Goal: Task Accomplishment & Management: Manage account settings

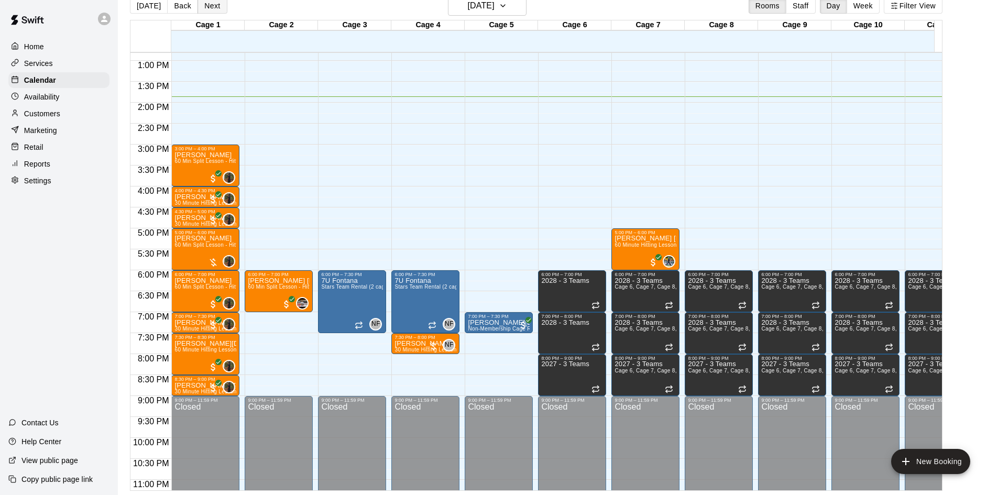
click at [212, 10] on button "Next" at bounding box center [211, 6] width 29 height 16
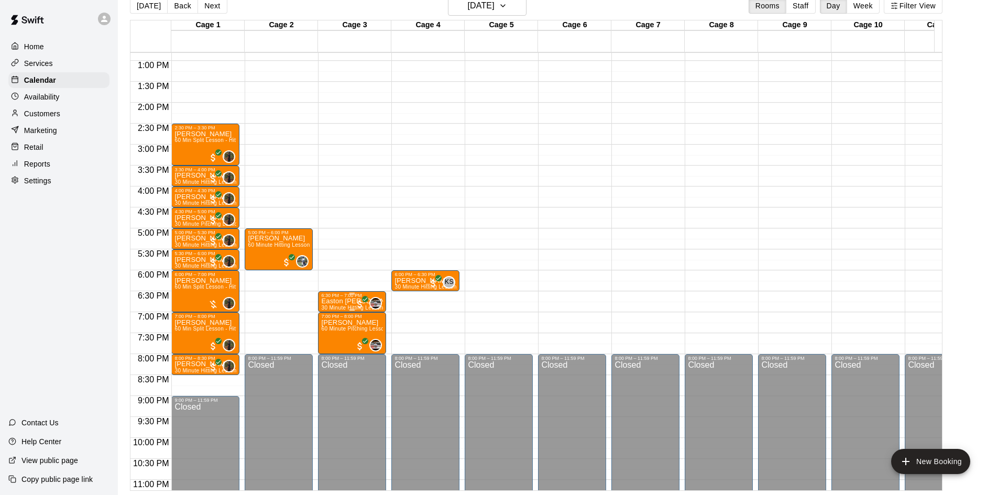
click at [340, 301] on p "Easton [PERSON_NAME]" at bounding box center [352, 301] width 62 height 0
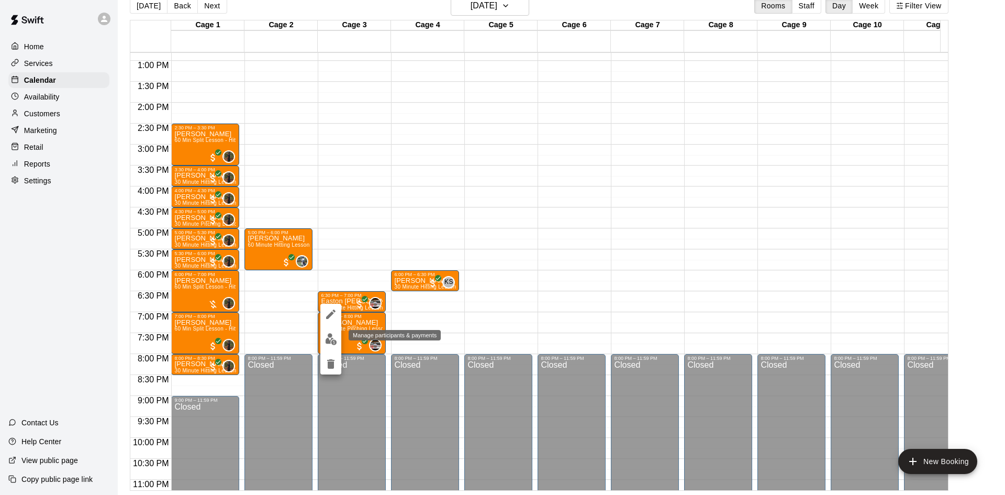
click at [327, 341] on img "edit" at bounding box center [331, 339] width 12 height 12
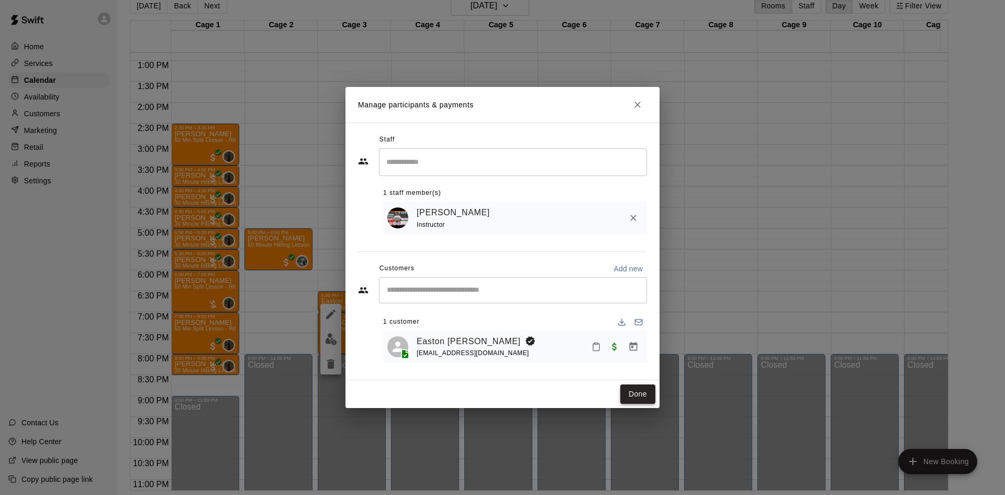
click at [631, 400] on button "Done" at bounding box center [638, 393] width 35 height 19
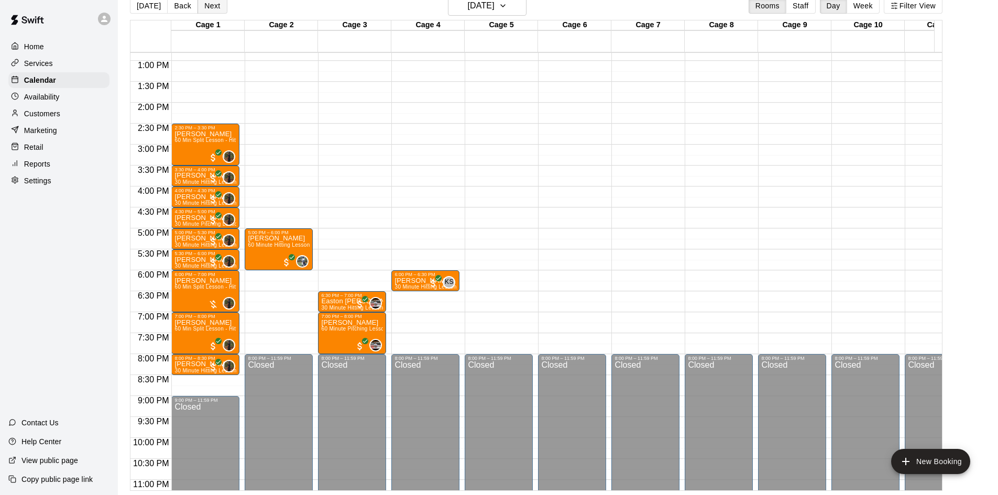
click at [210, 7] on button "Next" at bounding box center [211, 6] width 29 height 16
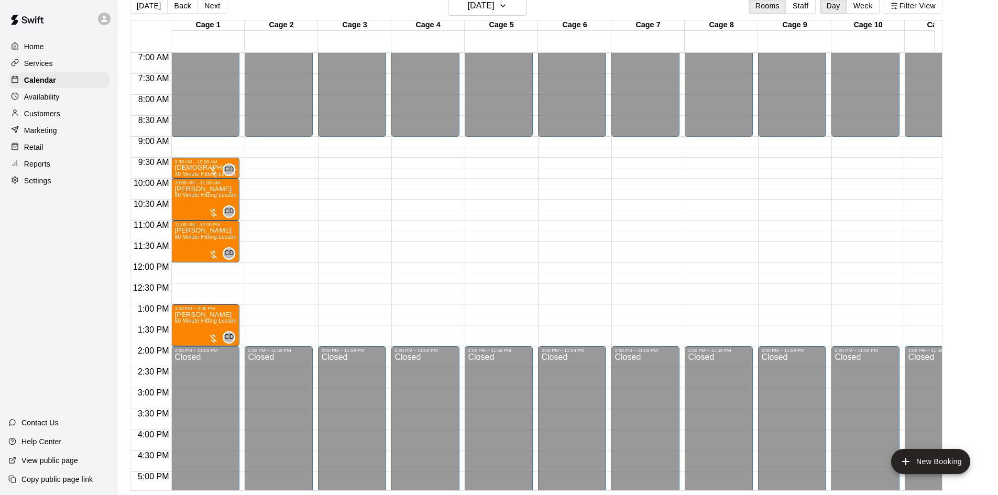
scroll to position [275, 0]
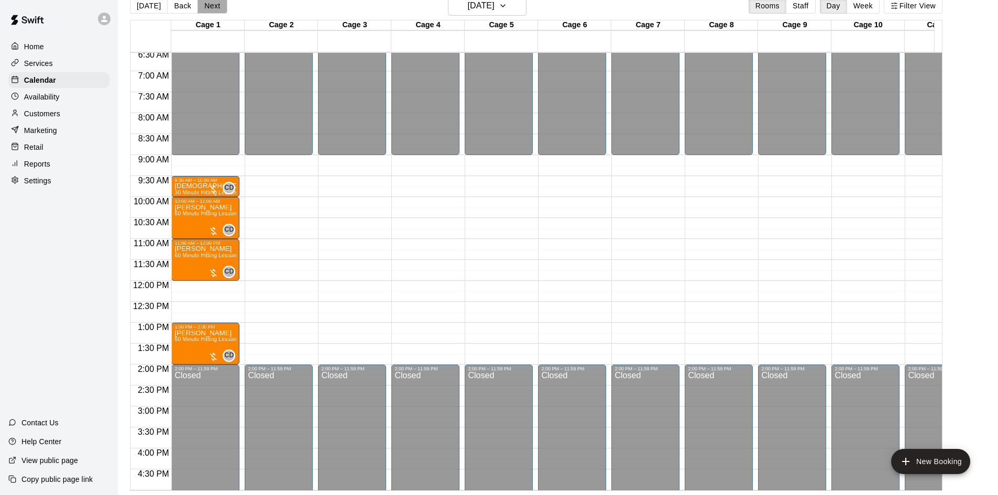
click at [208, 7] on button "Next" at bounding box center [211, 6] width 29 height 16
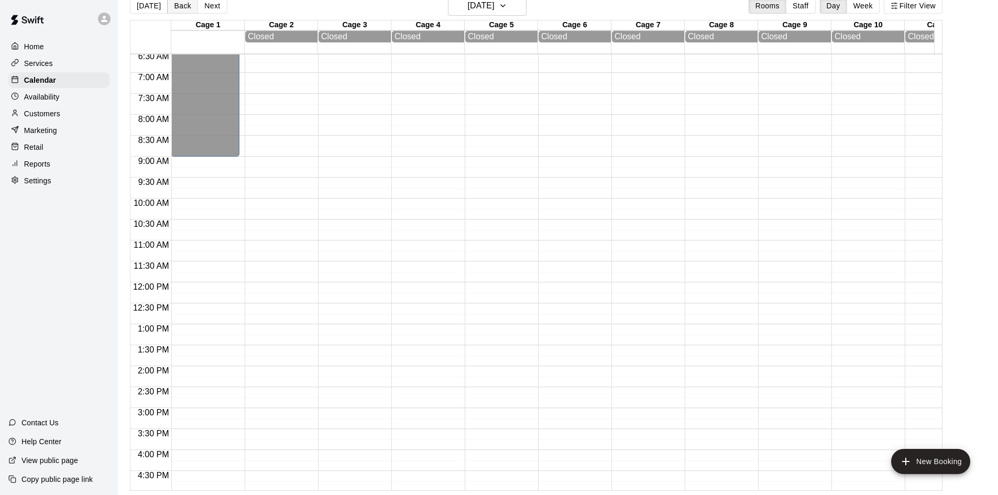
click at [182, 12] on button "Back" at bounding box center [182, 6] width 31 height 16
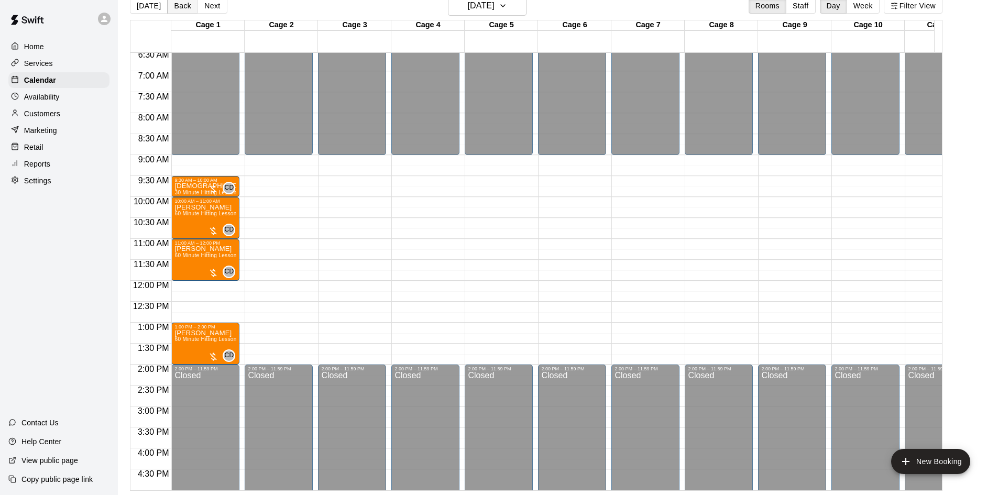
click at [178, 7] on button "Back" at bounding box center [182, 6] width 31 height 16
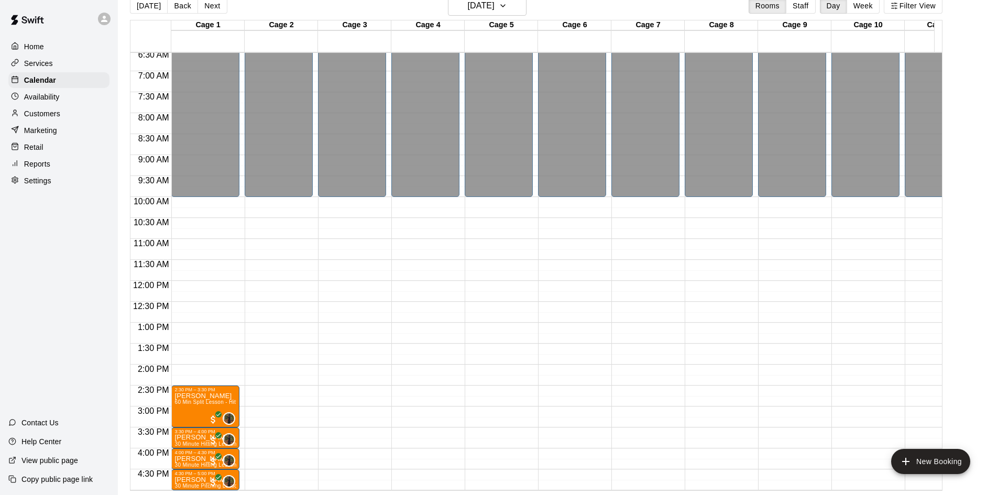
scroll to position [577, 0]
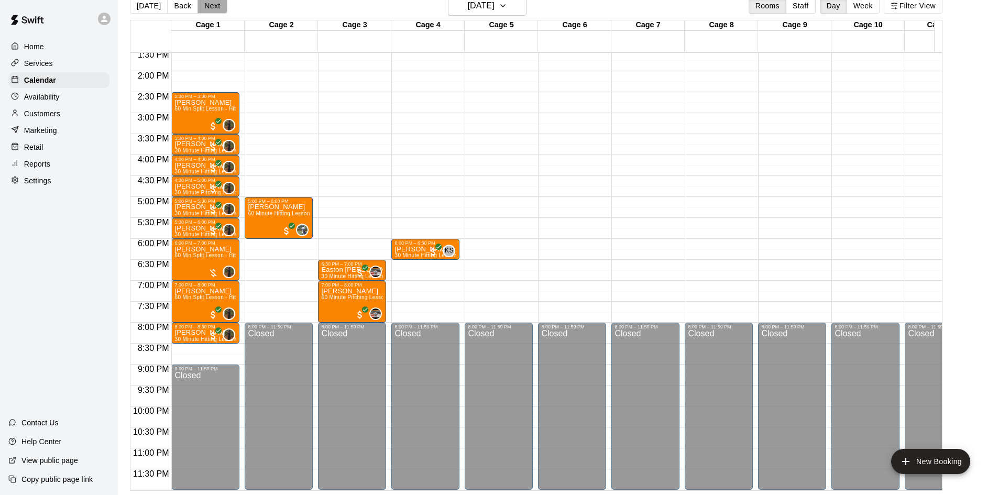
click at [210, 7] on button "Next" at bounding box center [211, 6] width 29 height 16
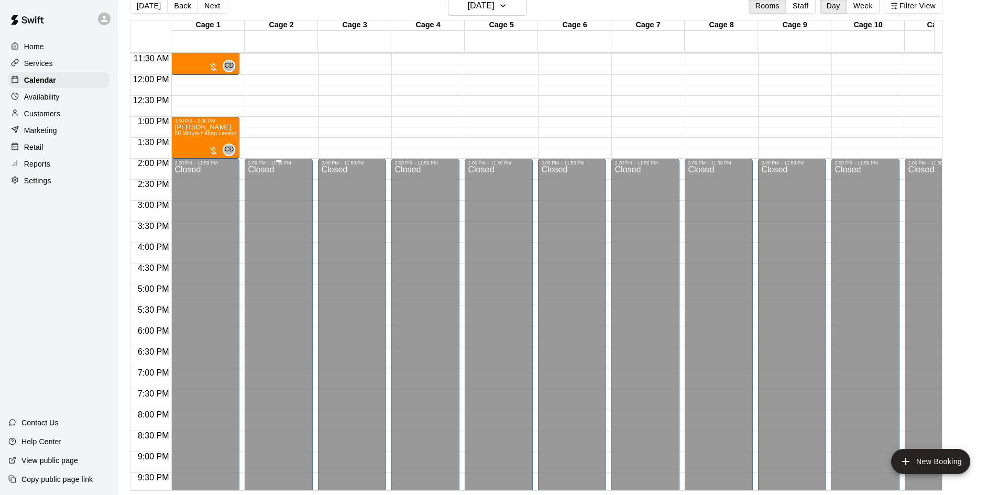
scroll to position [315, 0]
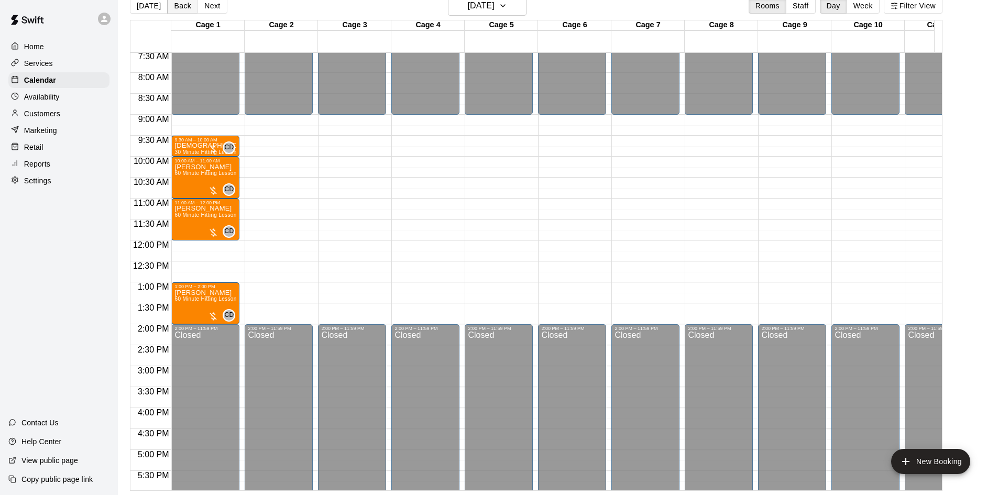
click at [182, 7] on button "Back" at bounding box center [182, 6] width 31 height 16
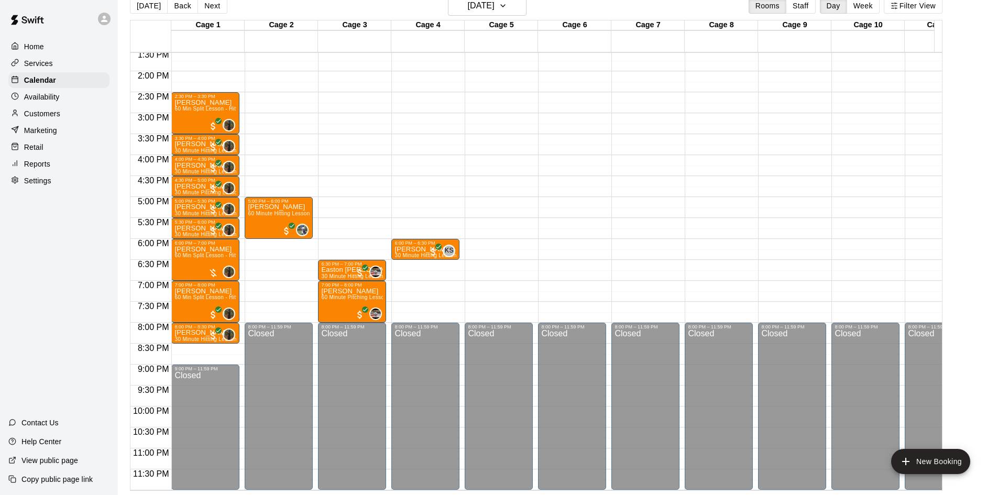
scroll to position [420, 0]
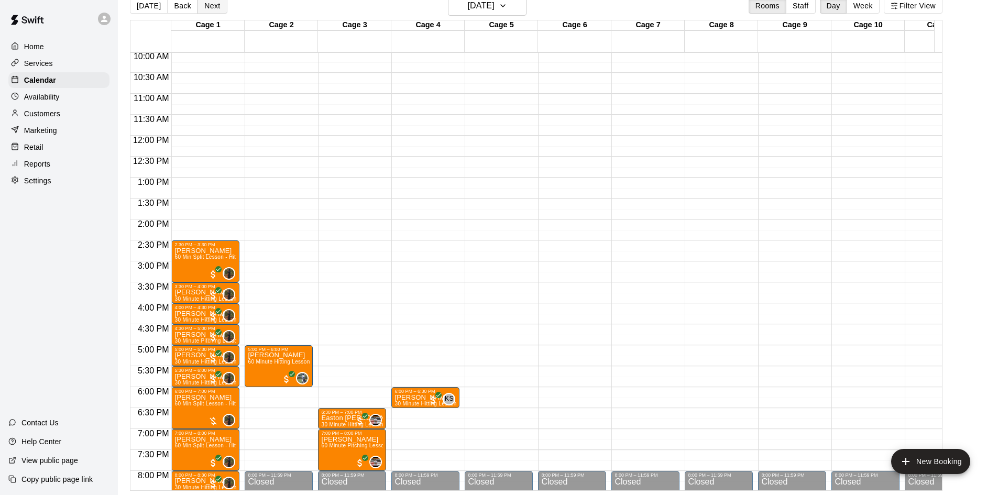
click at [208, 7] on button "Next" at bounding box center [211, 6] width 29 height 16
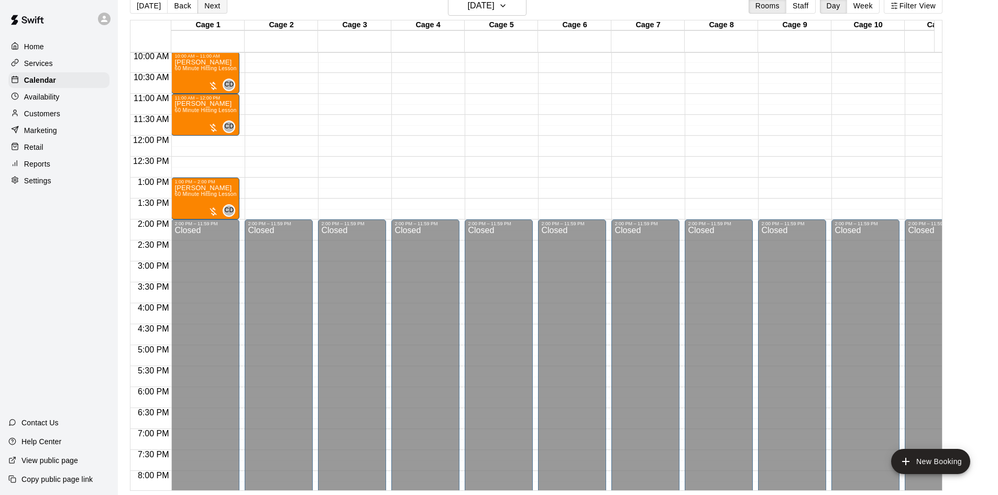
click at [211, 7] on button "Next" at bounding box center [211, 6] width 29 height 16
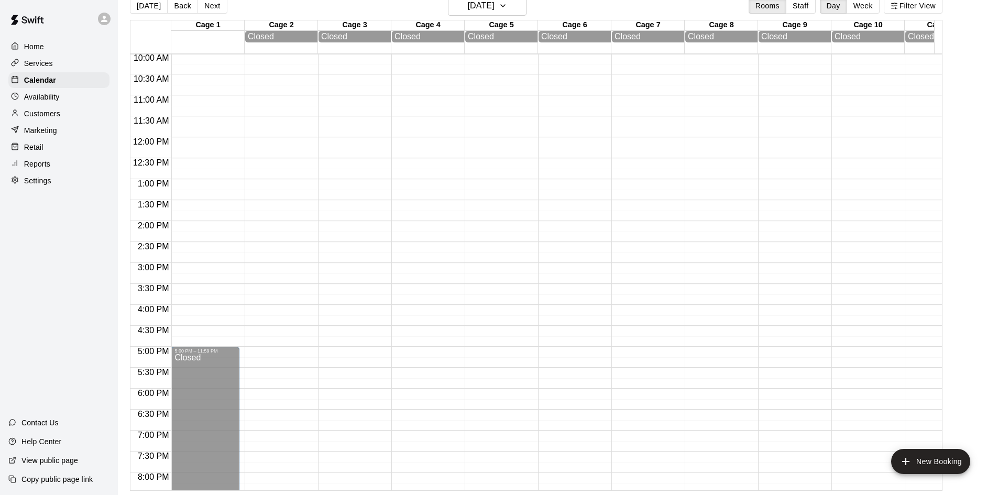
scroll to position [315, 0]
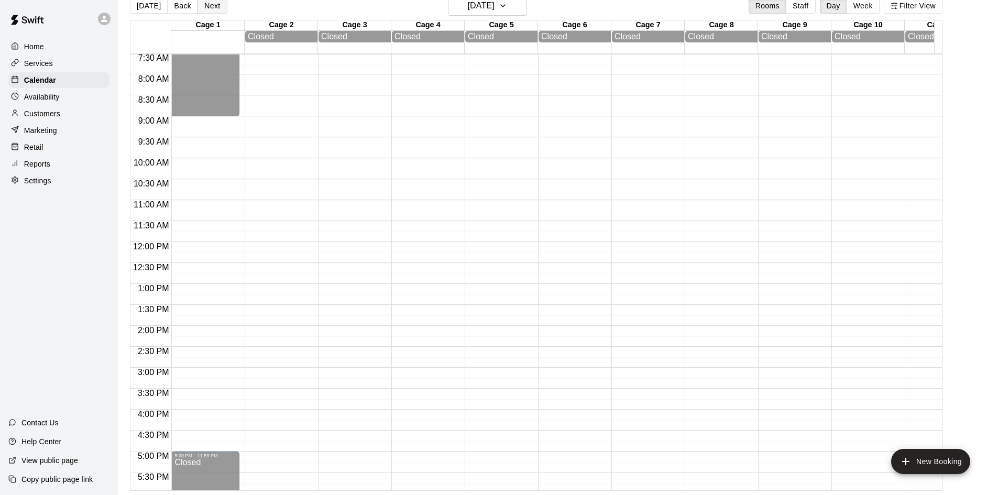
click at [211, 6] on button "Next" at bounding box center [211, 6] width 29 height 16
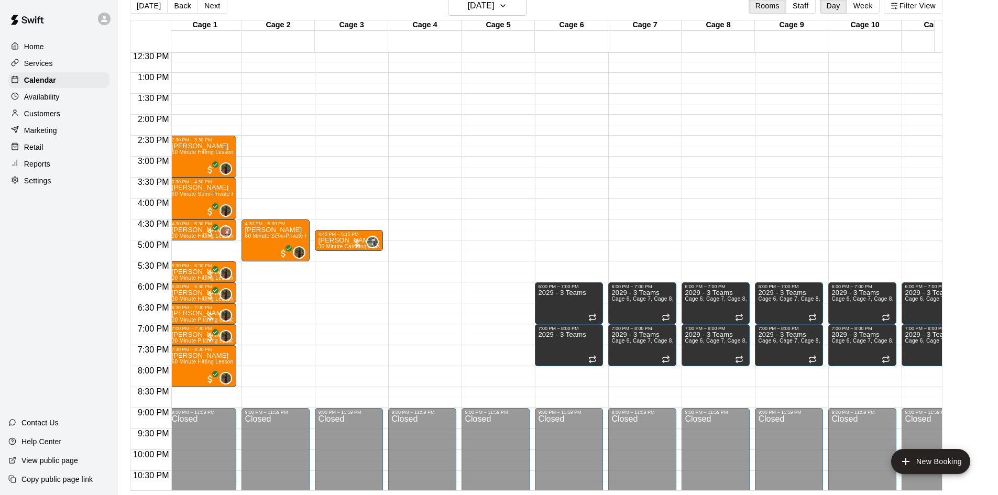
scroll to position [0, 0]
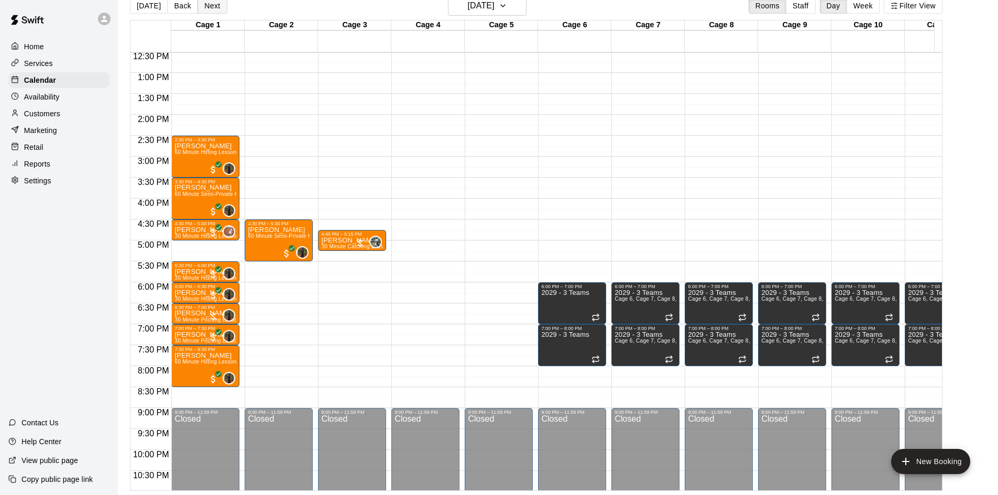
click at [215, 11] on button "Next" at bounding box center [211, 6] width 29 height 16
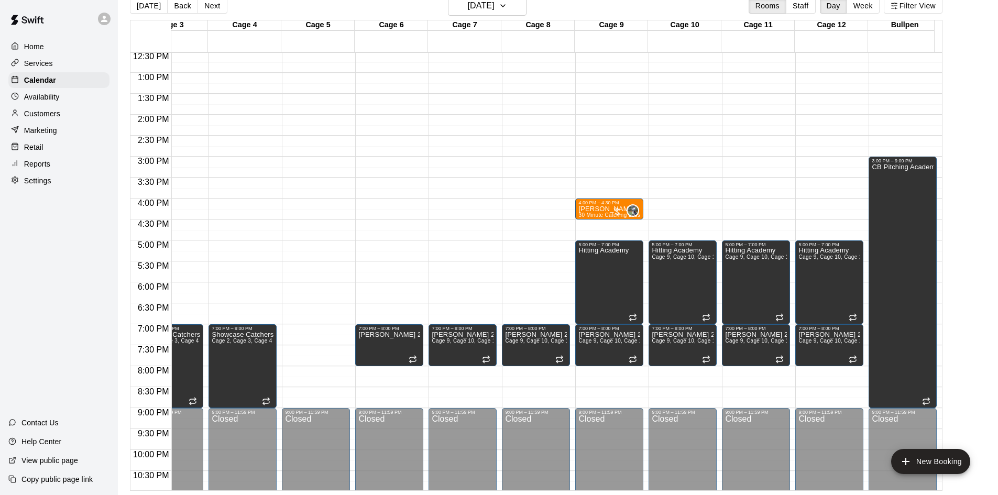
scroll to position [525, 44]
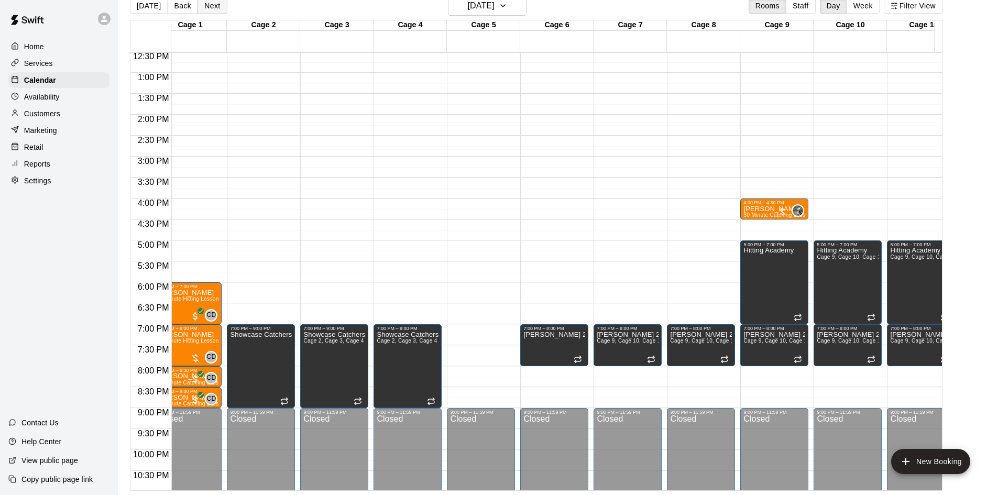
click at [207, 9] on button "Next" at bounding box center [211, 6] width 29 height 16
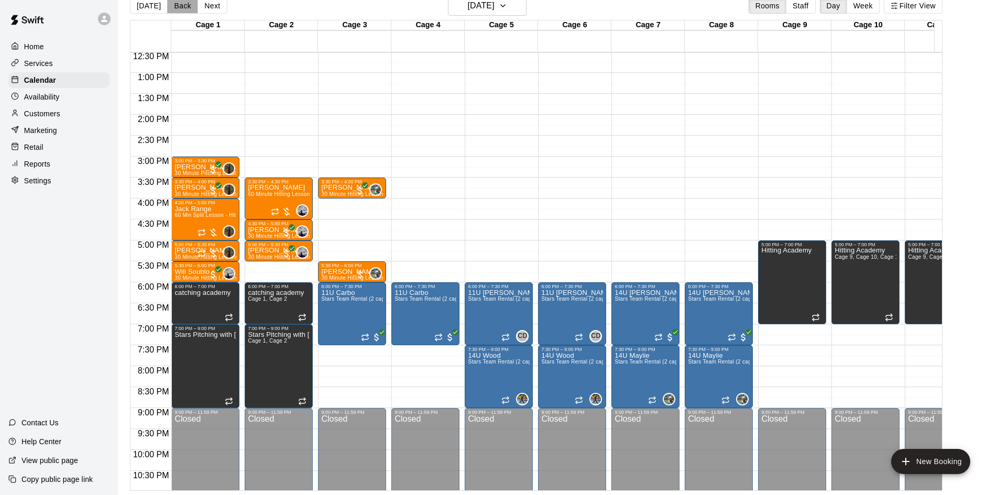
click at [178, 7] on button "Back" at bounding box center [182, 6] width 31 height 16
